Goal: Information Seeking & Learning: Learn about a topic

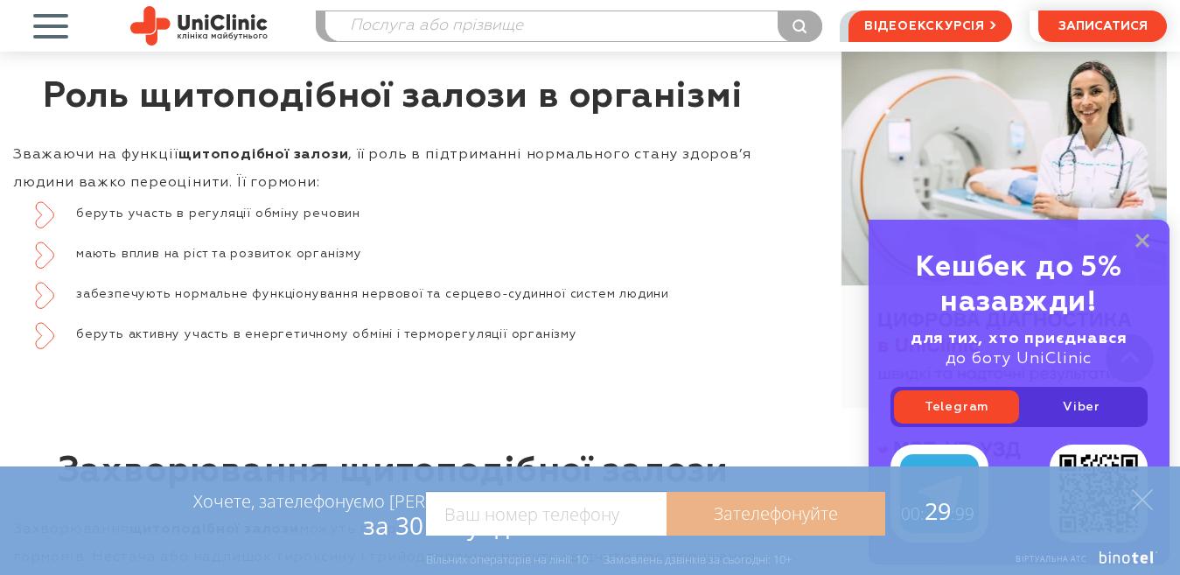
scroll to position [2449, 0]
click at [1135, 506] on polygon at bounding box center [1142, 499] width 21 height 21
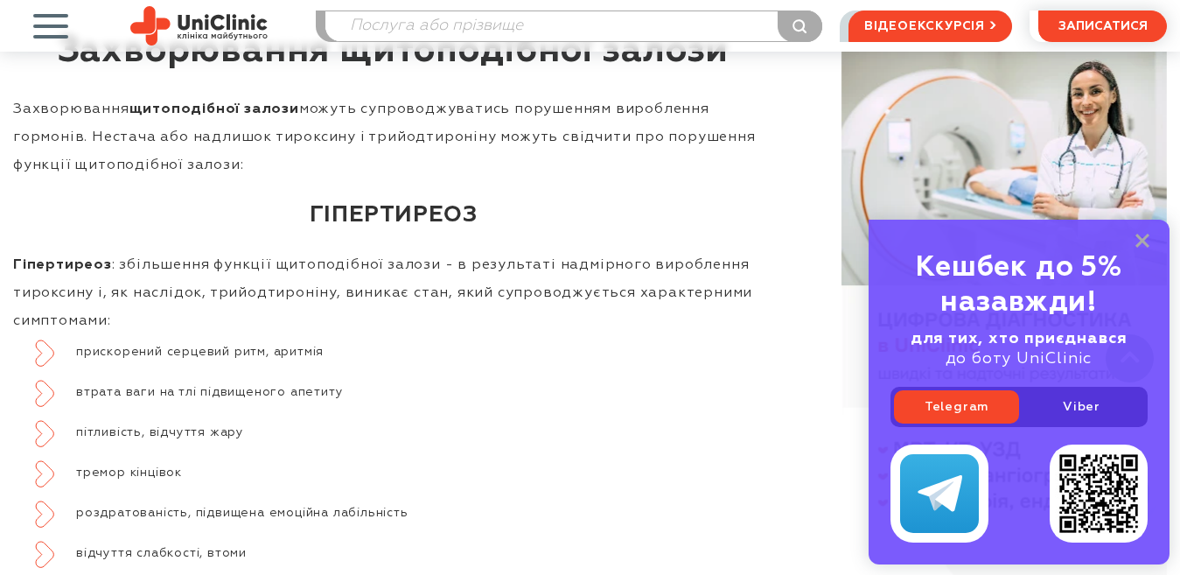
scroll to position [2887, 0]
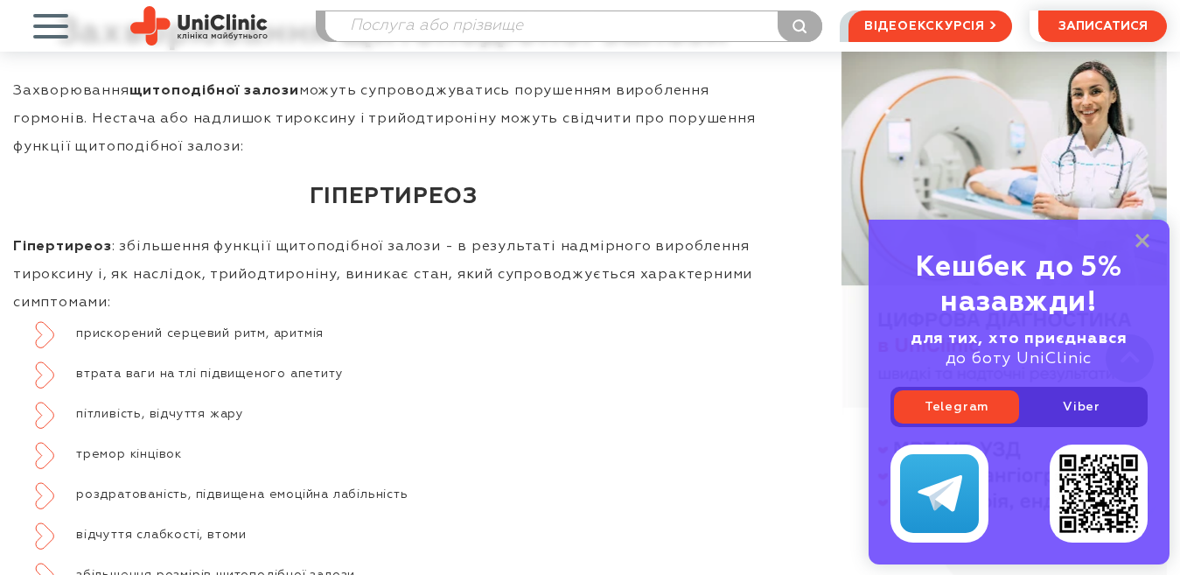
click at [1150, 244] on div "Кешбек до 5% назавжди! для тих, хто приєднався до боту UniClinic Telegram Viber" at bounding box center [1019, 392] width 301 height 345
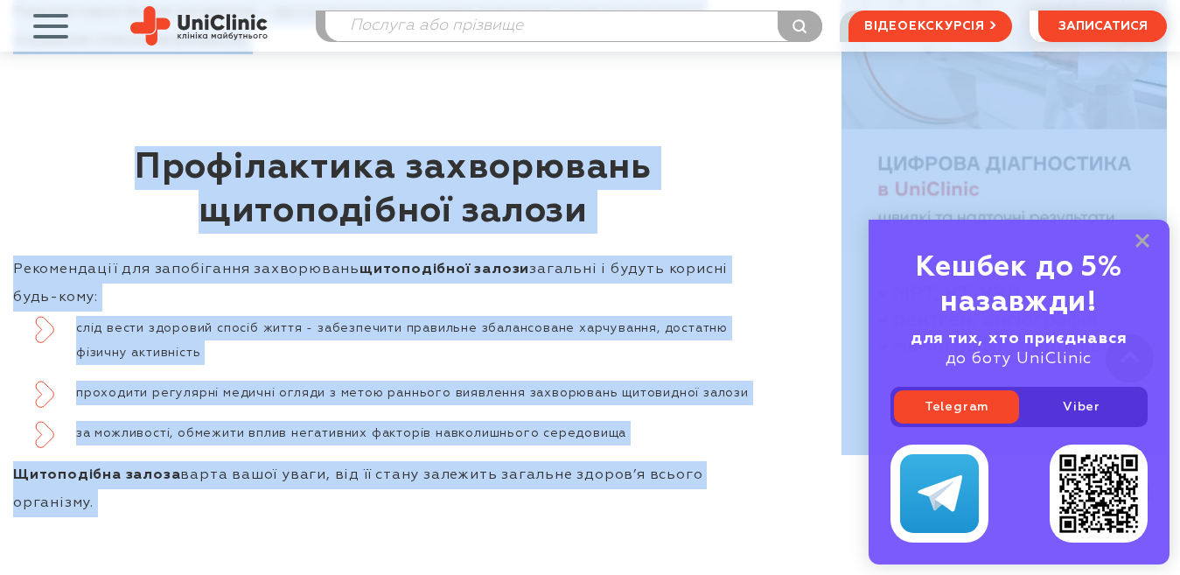
scroll to position [5800, 0]
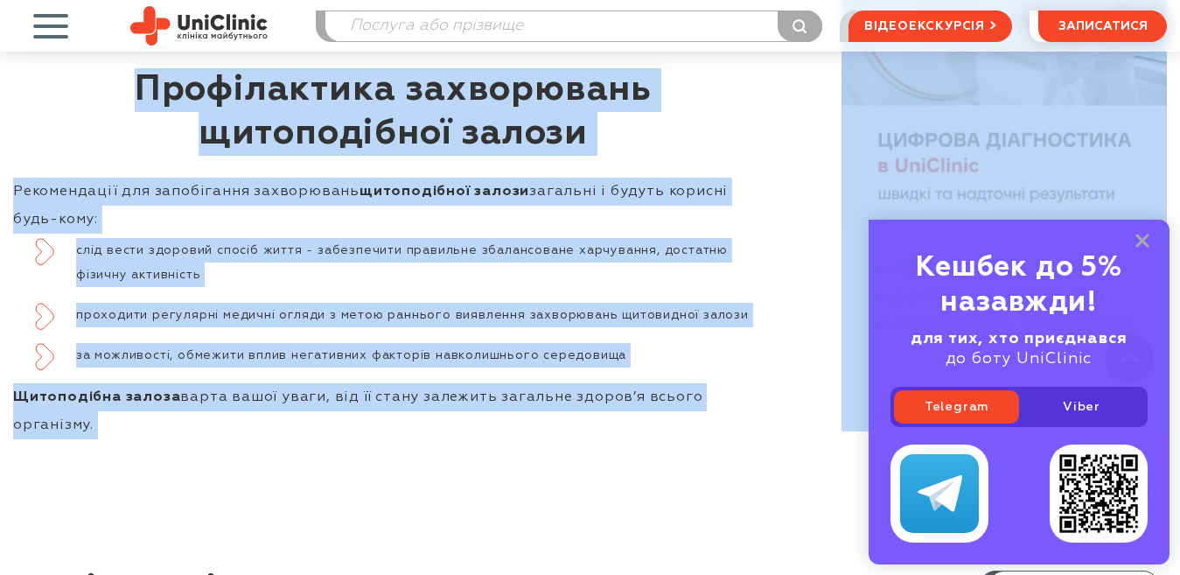
drag, startPoint x: 14, startPoint y: 202, endPoint x: 779, endPoint y: 339, distance: 777.5
drag, startPoint x: 739, startPoint y: 340, endPoint x: 611, endPoint y: 438, distance: 161.0
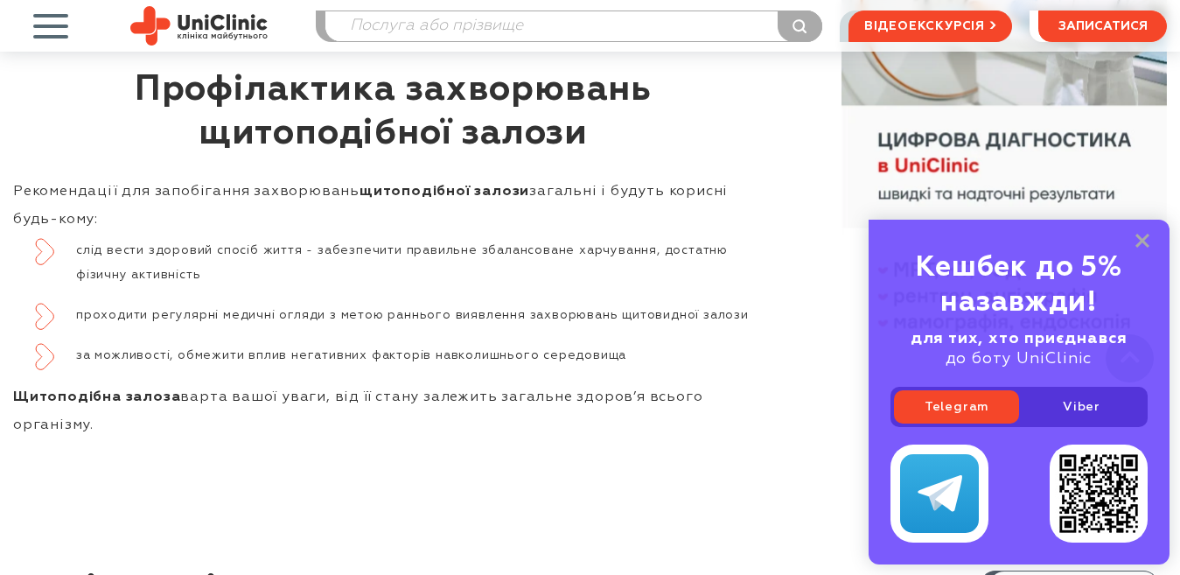
drag, startPoint x: 771, startPoint y: 342, endPoint x: 24, endPoint y: 199, distance: 759.8
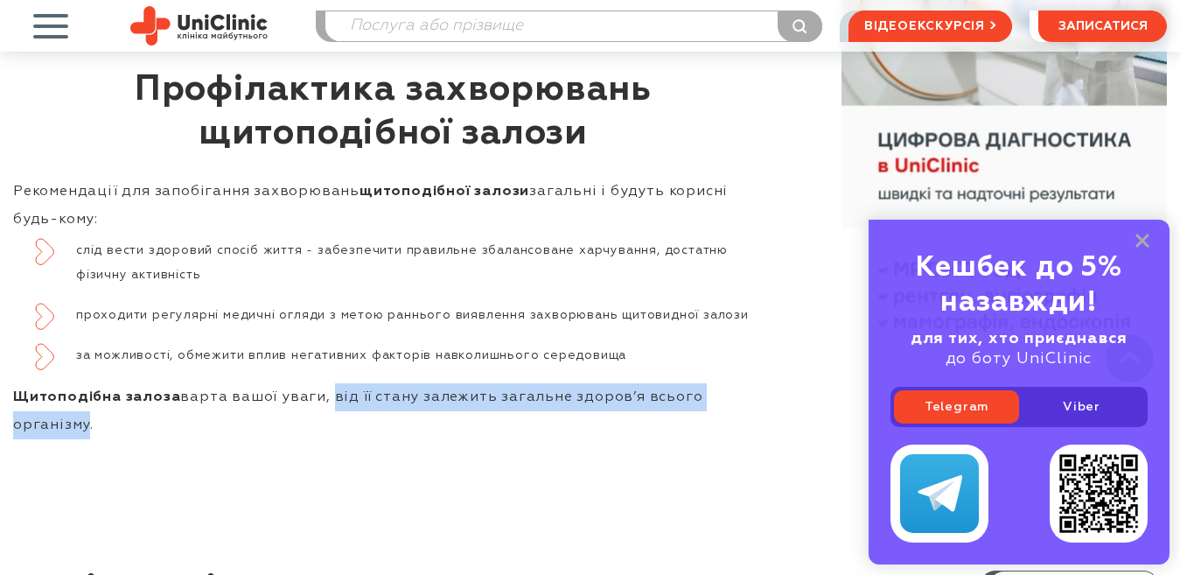
drag, startPoint x: 753, startPoint y: 347, endPoint x: 295, endPoint y: 395, distance: 460.9
click at [323, 383] on p "Щитоподібна залоза варта вашої уваги, від її стану залежить загальне здоров’я в…" at bounding box center [393, 411] width 760 height 56
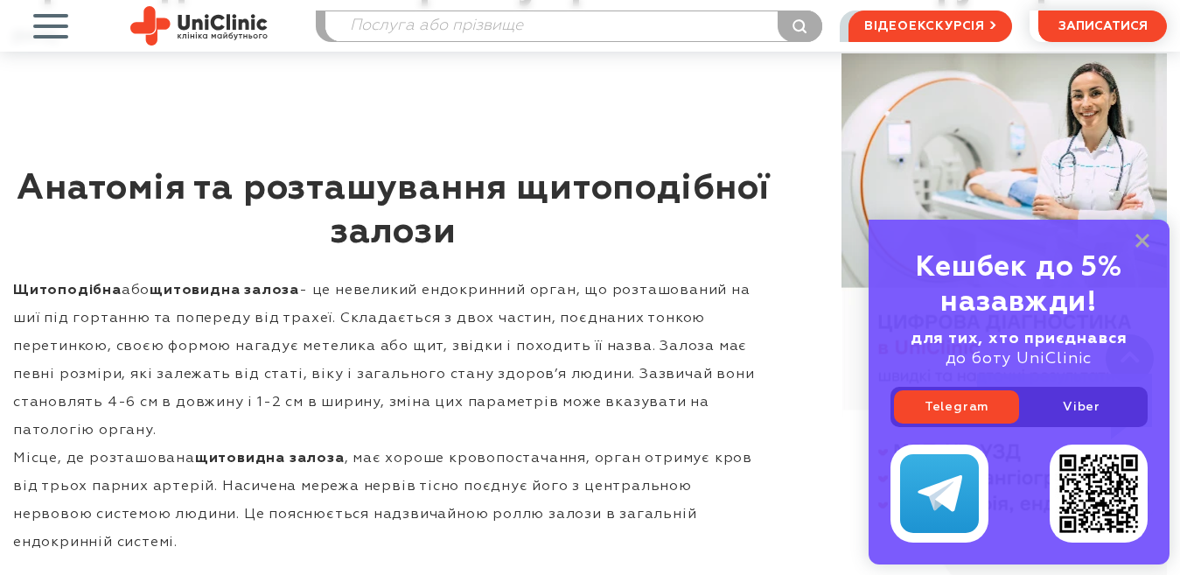
scroll to position [801, 0]
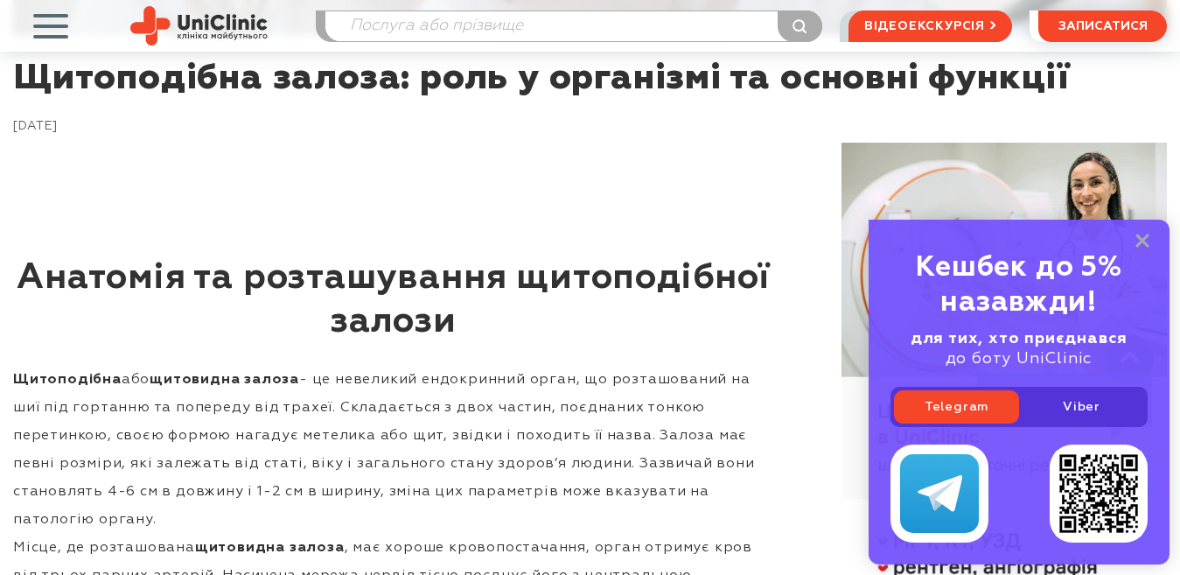
drag, startPoint x: 772, startPoint y: 342, endPoint x: 10, endPoint y: 288, distance: 763.8
copy div "Loremips do sitametconse adipiscingel seddoe Temporincid utl etdolorem aliqua -…"
click at [478, 134] on div "[DATE]" at bounding box center [590, 130] width 1154 height 24
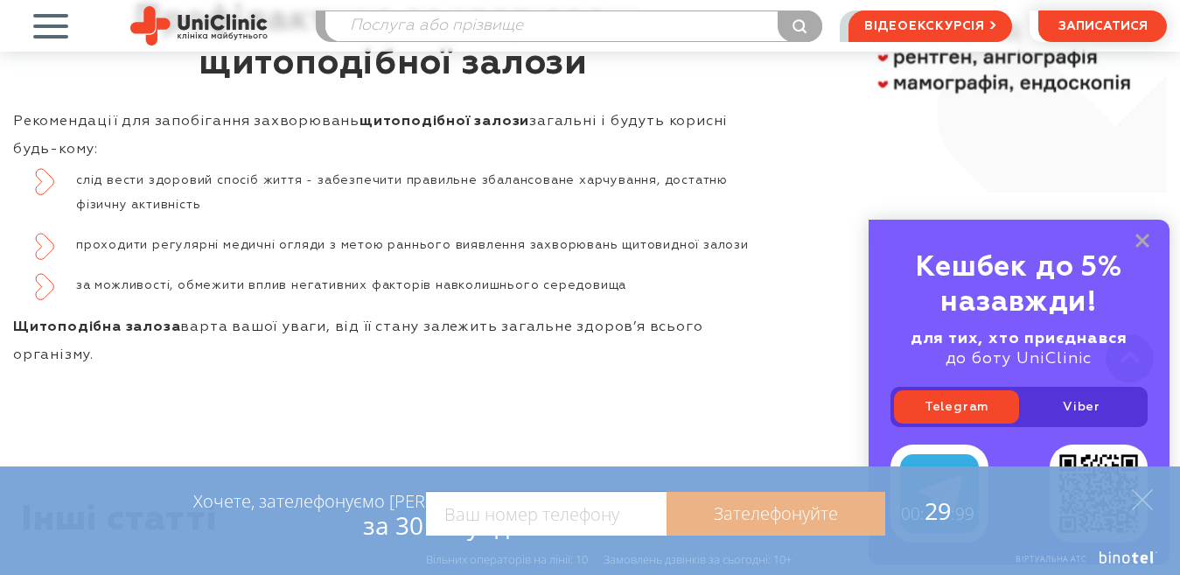
scroll to position [6050, 0]
